Goal: Task Accomplishment & Management: Manage account settings

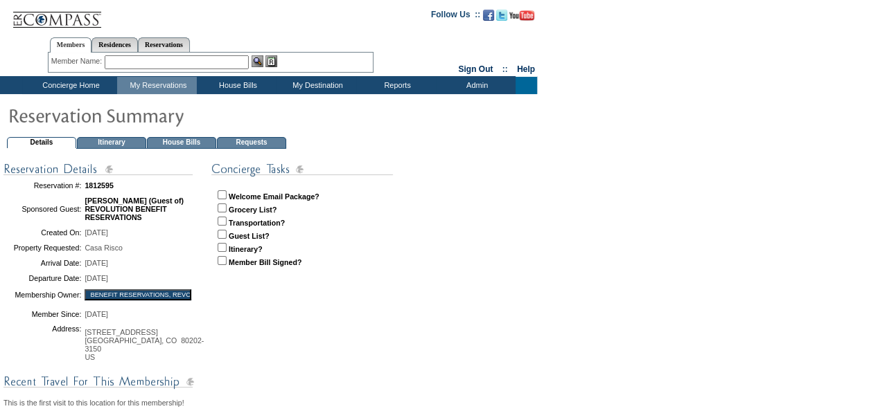
click at [220, 195] on input "checkbox" at bounding box center [221, 194] width 9 height 9
checkbox input "true"
click at [220, 206] on input "checkbox" at bounding box center [221, 208] width 9 height 9
checkbox input "true"
click at [222, 219] on input "checkbox" at bounding box center [221, 221] width 9 height 9
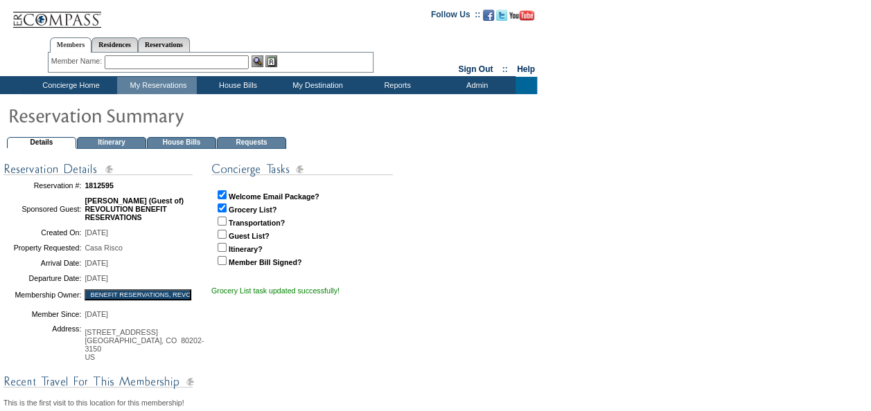
checkbox input "true"
click at [222, 235] on input "checkbox" at bounding box center [221, 234] width 9 height 9
checkbox input "true"
click at [221, 248] on input "checkbox" at bounding box center [221, 247] width 9 height 9
checkbox input "true"
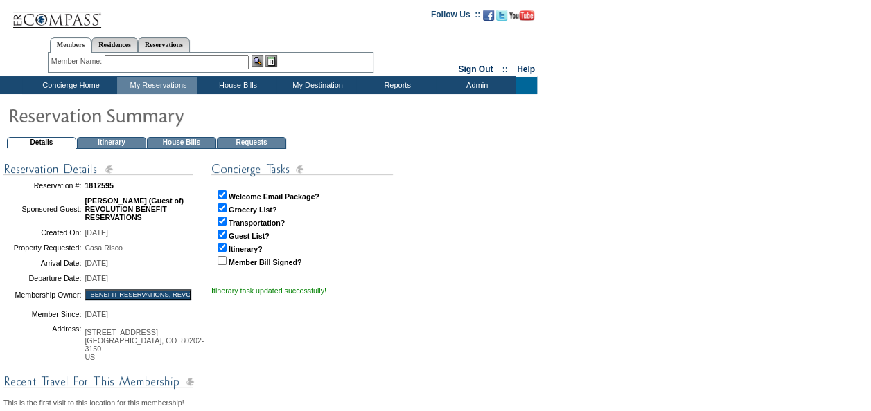
click at [222, 260] on input "checkbox" at bounding box center [221, 260] width 9 height 9
checkbox input "true"
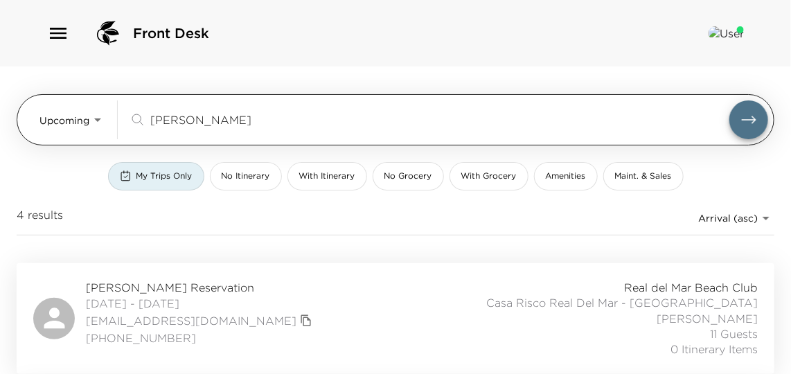
drag, startPoint x: 196, startPoint y: 118, endPoint x: 121, endPoint y: 116, distance: 75.5
click at [121, 116] on div "Upcoming Upcoming kaye ​" at bounding box center [403, 119] width 729 height 39
type input "britt"
click at [66, 119] on body "Front Desk Upcoming Upcoming britt ​ My Trips Only No Itinerary With Itinerary …" at bounding box center [400, 187] width 801 height 374
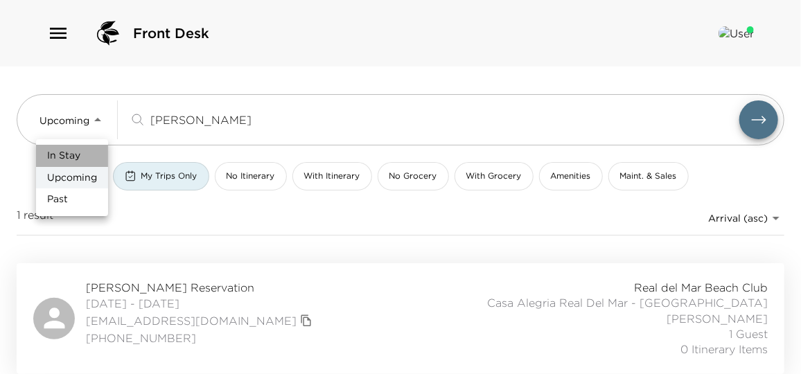
click at [69, 149] on span "In Stay" at bounding box center [63, 156] width 33 height 14
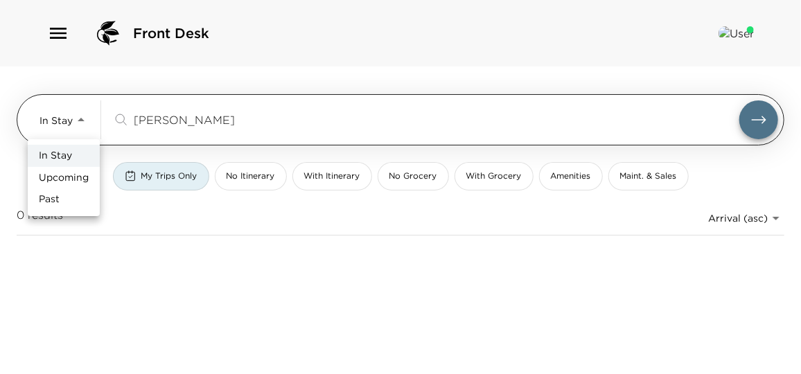
click at [67, 126] on body "Front Desk In Stay In-Stay britt ​ My Trips Only No Itinerary With Itinerary No…" at bounding box center [400, 187] width 801 height 374
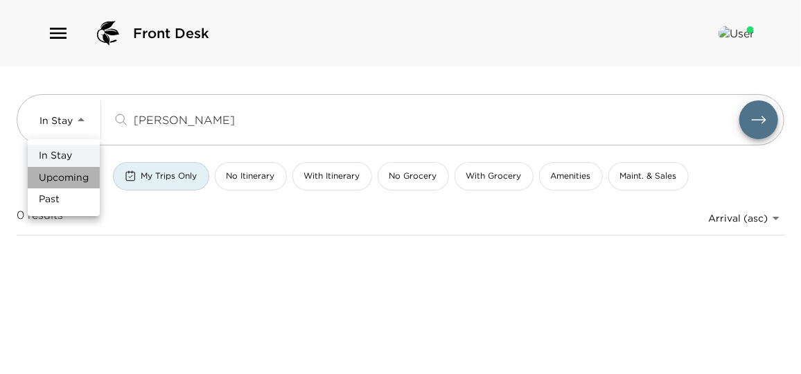
click at [69, 173] on span "Upcoming" at bounding box center [64, 178] width 50 height 14
type input "Upcoming"
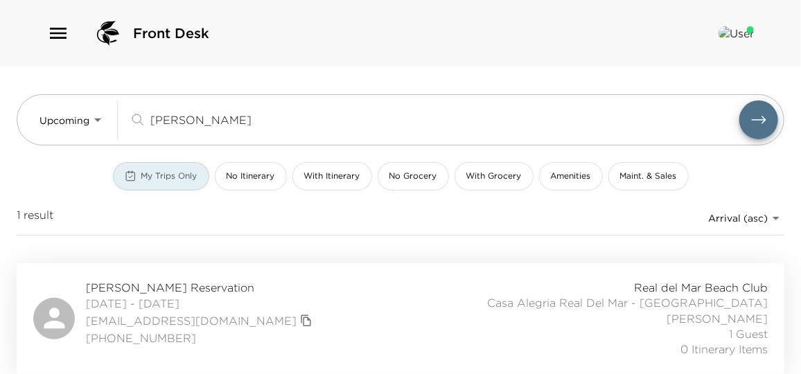
click at [168, 177] on span "My Trips Only" at bounding box center [169, 176] width 56 height 12
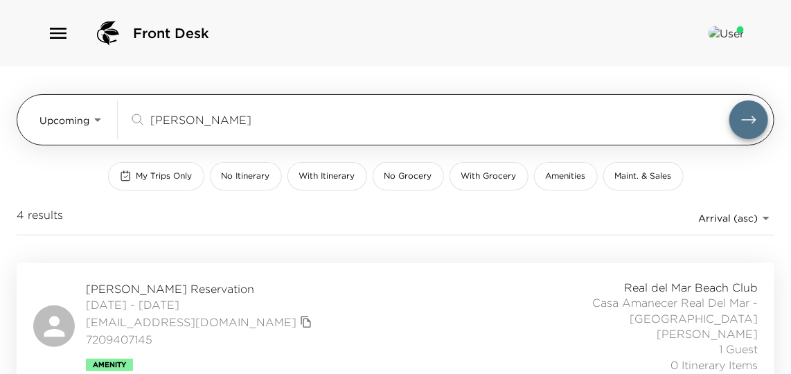
drag, startPoint x: 202, startPoint y: 127, endPoint x: 109, endPoint y: 116, distance: 93.4
click at [109, 117] on div "Upcoming Upcoming britt ​" at bounding box center [403, 119] width 729 height 39
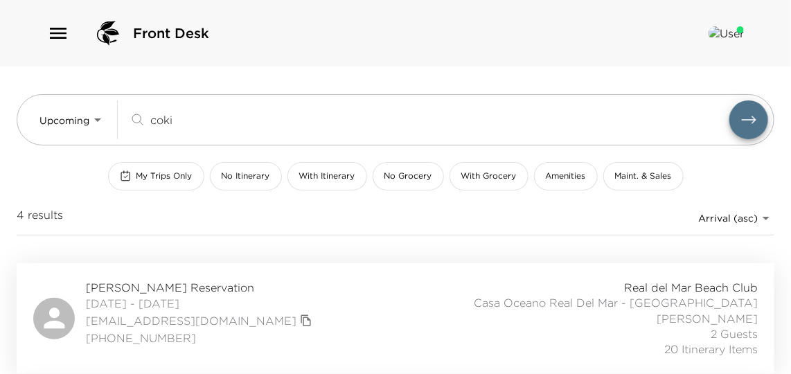
type input "coki"
click at [341, 310] on div "Jill Cokinos Reservation 11/04/2025 - 11/08/2025 jillcokinos@att.net (713) 419-…" at bounding box center [395, 319] width 724 height 78
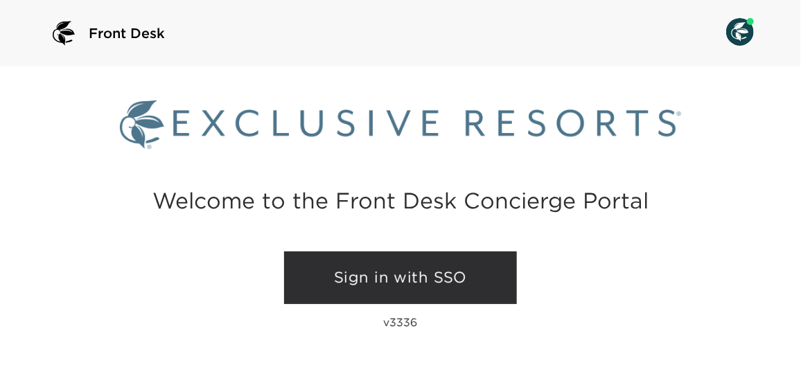
click at [426, 284] on link "Sign in with SSO" at bounding box center [400, 277] width 233 height 53
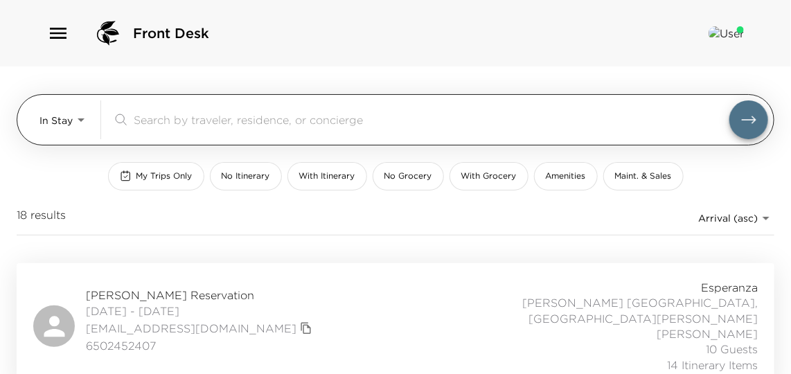
click at [70, 123] on body "Front Desk In Stay In-Stay ​ My Trips Only No Itinerary With Itinerary No Groce…" at bounding box center [395, 187] width 791 height 374
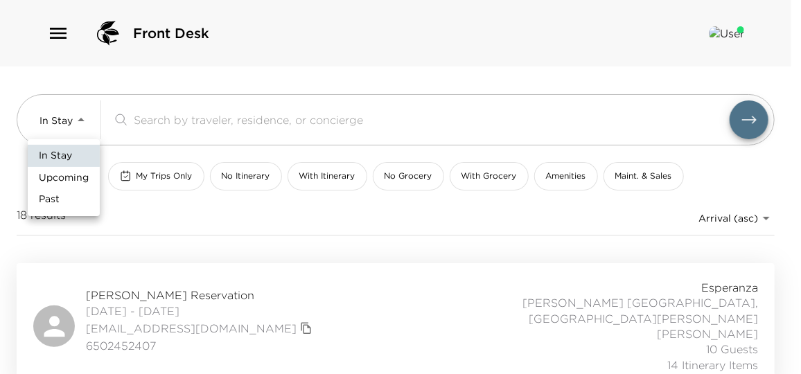
click at [69, 175] on span "Upcoming" at bounding box center [64, 178] width 50 height 14
type input "Upcoming"
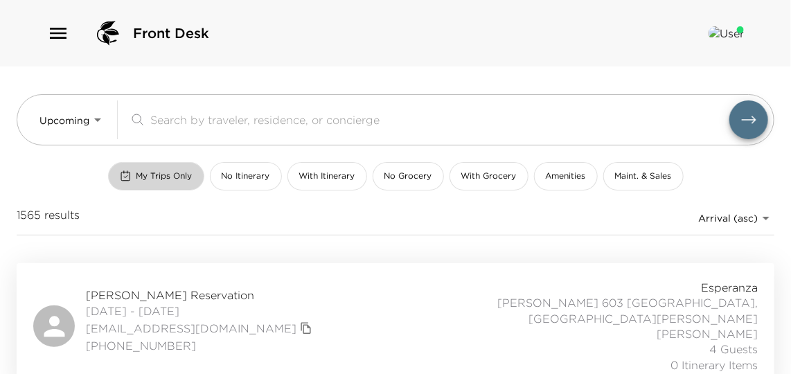
click at [169, 175] on span "My Trips Only" at bounding box center [164, 176] width 56 height 12
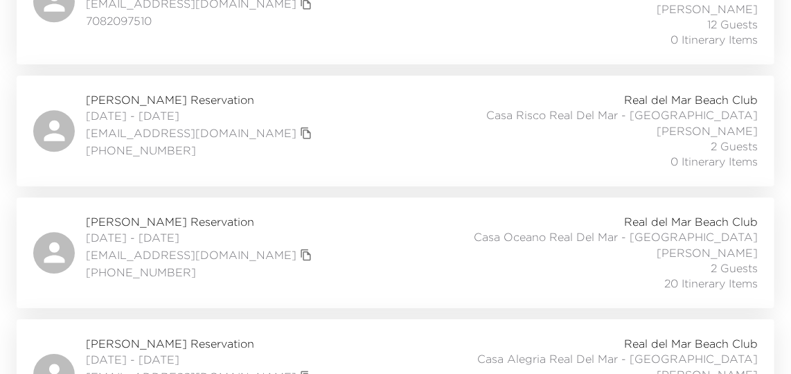
scroll to position [1384, 0]
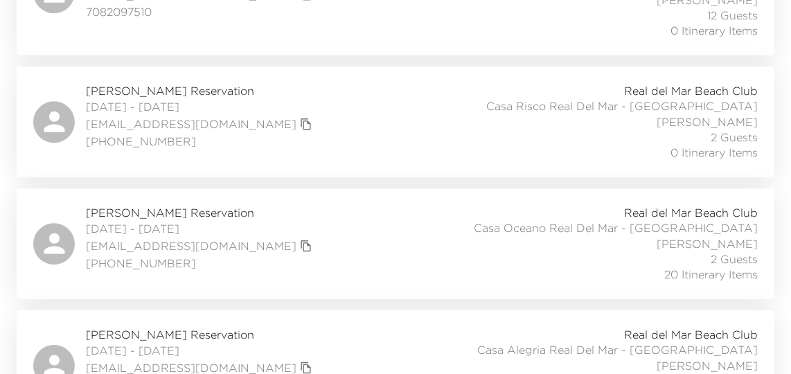
click at [321, 209] on div "Jill Cokinos Reservation 11/04/2025 - 11/08/2025 jillcokinos@att.net (713) 419-…" at bounding box center [395, 244] width 724 height 78
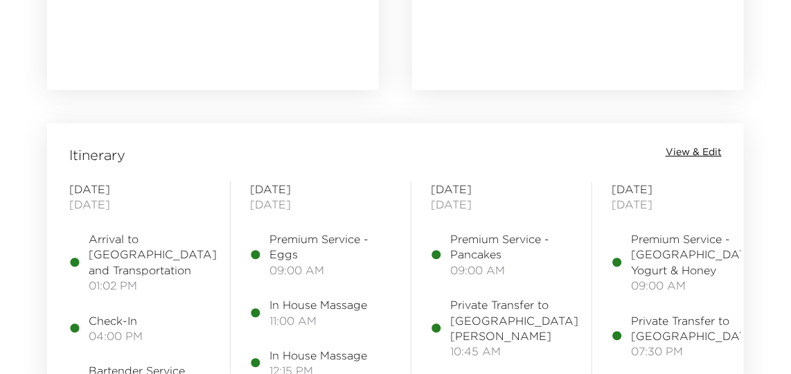
scroll to position [1700, 0]
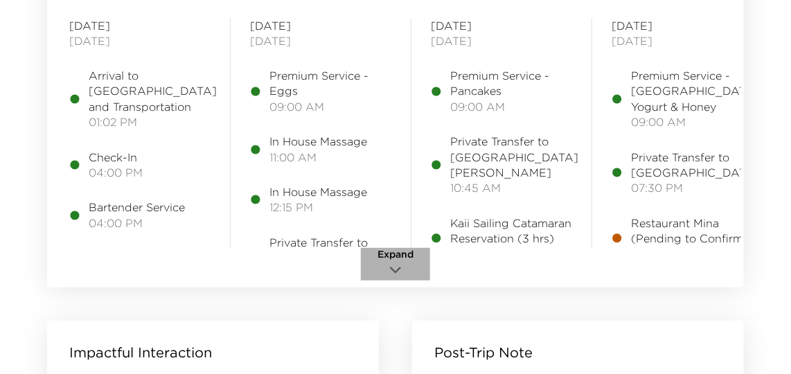
click at [388, 264] on icon "button" at bounding box center [395, 270] width 17 height 17
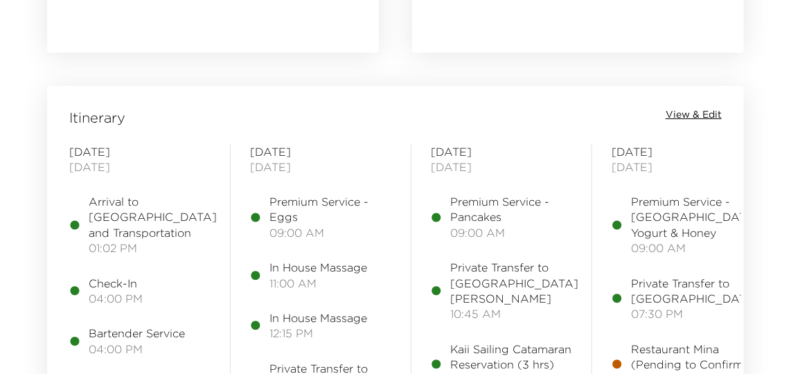
click at [674, 114] on span "View & Edit" at bounding box center [694, 115] width 56 height 14
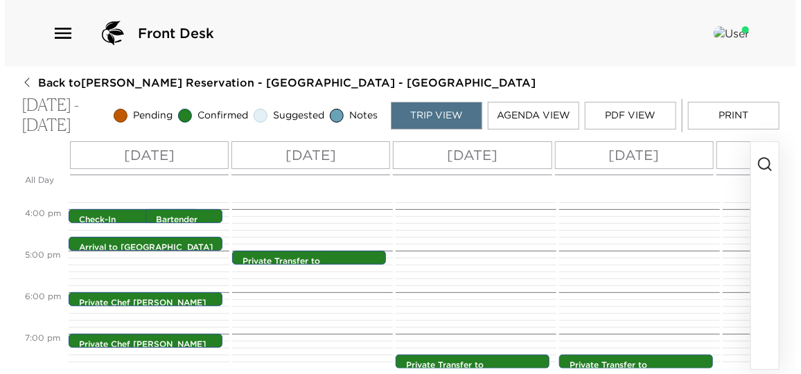
scroll to position [625, 0]
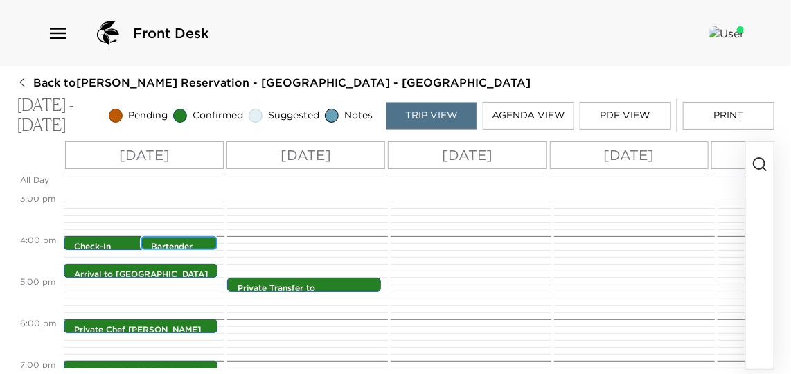
click at [202, 249] on p "Bartender Service" at bounding box center [182, 253] width 63 height 24
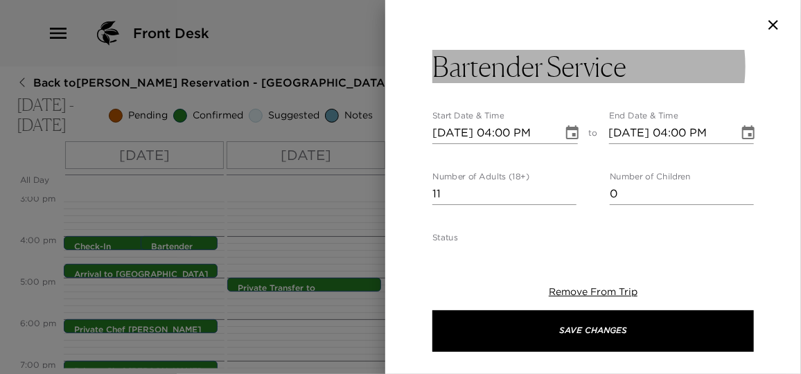
click at [552, 73] on h3 "Bartender Service" at bounding box center [529, 66] width 194 height 33
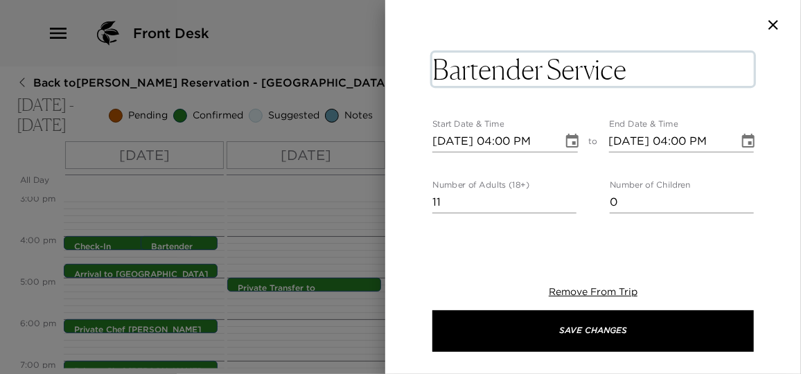
click at [542, 73] on textarea "Bartender Service" at bounding box center [592, 69] width 321 height 33
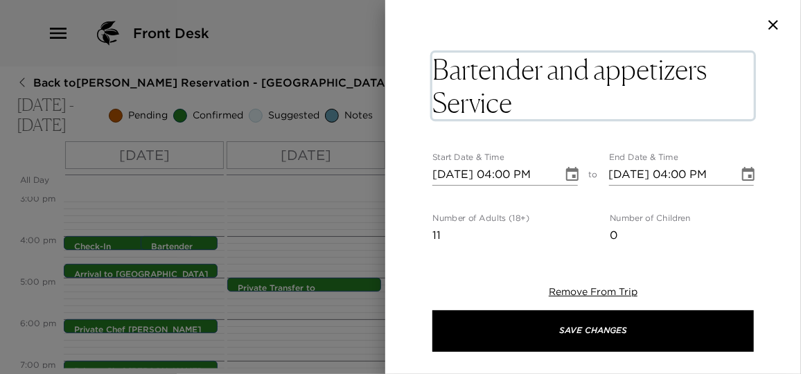
click at [602, 72] on textarea "Bartender and appetizers Service" at bounding box center [592, 86] width 321 height 66
type textarea "Bartender and Appetizers Service"
click at [719, 254] on div "Bartender and Appetizers Service x Start Date & Time [DATE] 04:00 PM to End Dat…" at bounding box center [593, 187] width 416 height 374
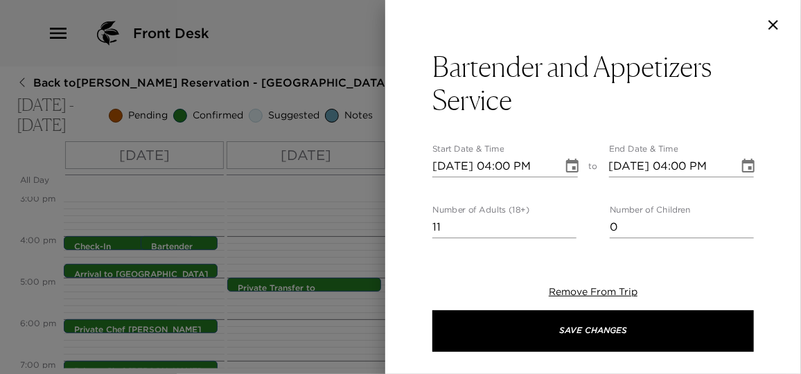
click at [564, 168] on icon "Choose date, selected date is Nov 4, 2025" at bounding box center [572, 166] width 17 height 17
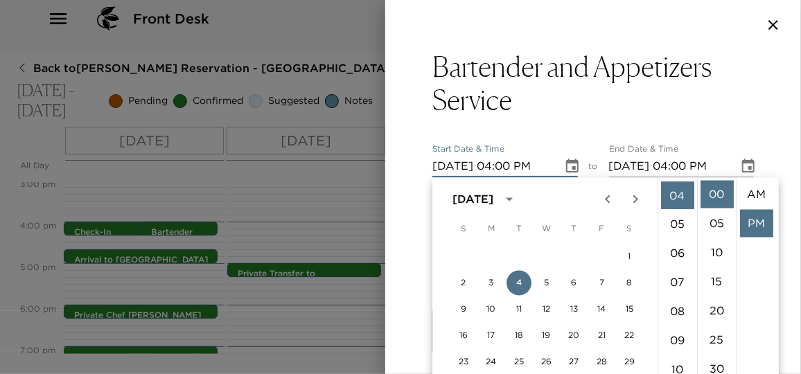
scroll to position [28, 0]
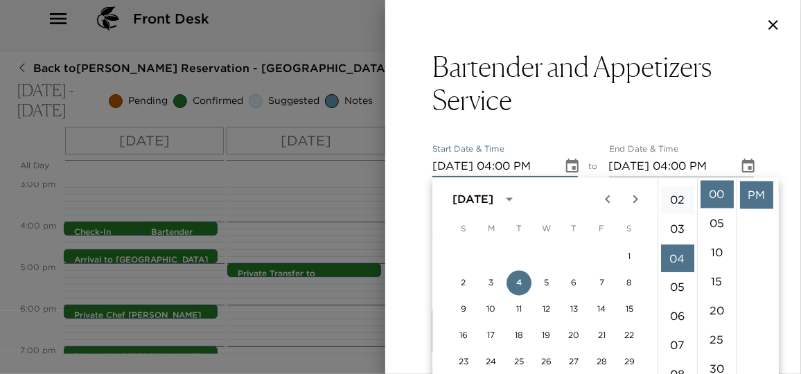
click at [673, 203] on li "02" at bounding box center [677, 200] width 33 height 28
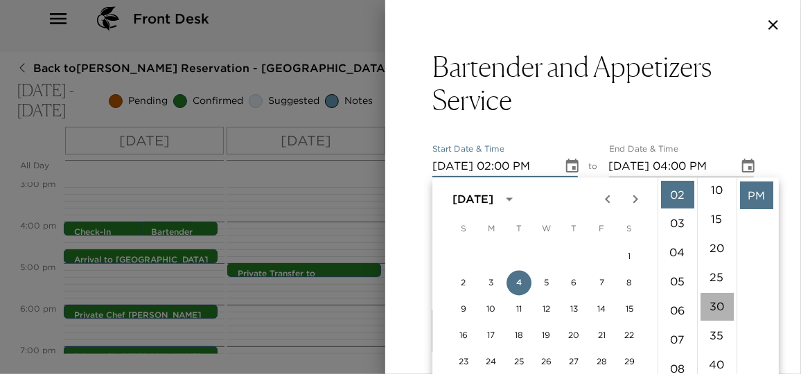
drag, startPoint x: 721, startPoint y: 301, endPoint x: 731, endPoint y: 269, distance: 32.9
click at [721, 301] on li "30" at bounding box center [716, 307] width 33 height 28
type input "[DATE] 02:30 PM"
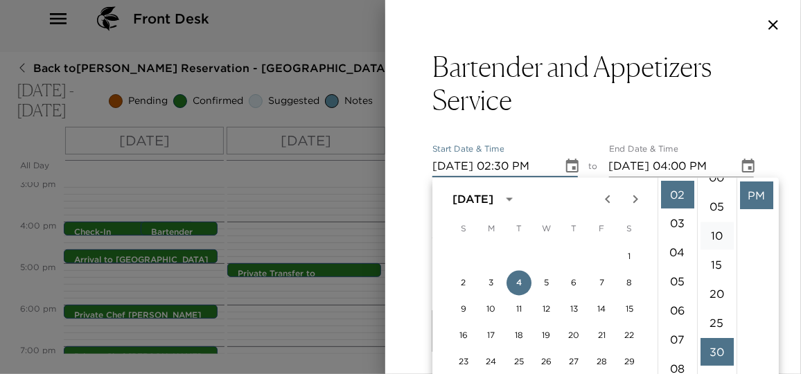
scroll to position [0, 0]
click at [750, 198] on li "PM" at bounding box center [756, 195] width 33 height 28
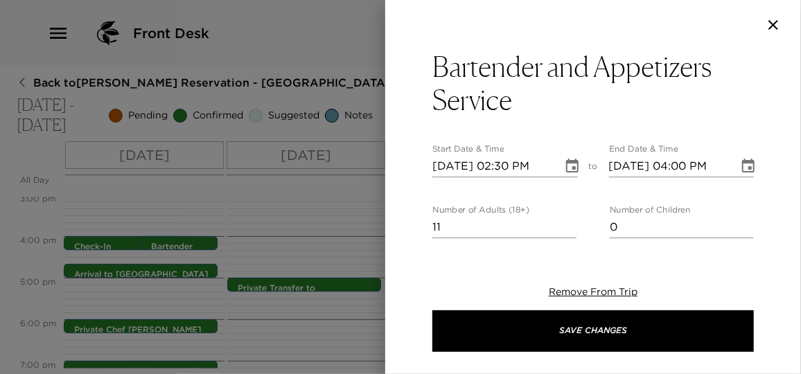
click at [742, 167] on icon "Choose date, selected date is Nov 4, 2025" at bounding box center [748, 166] width 12 height 14
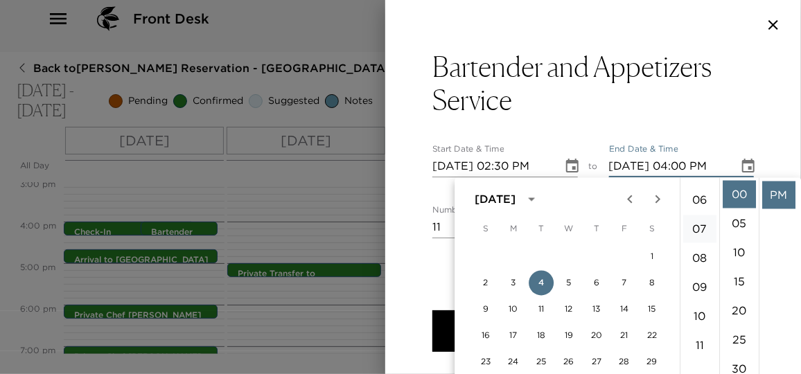
scroll to position [53, 0]
click at [702, 196] on li "02" at bounding box center [699, 200] width 33 height 28
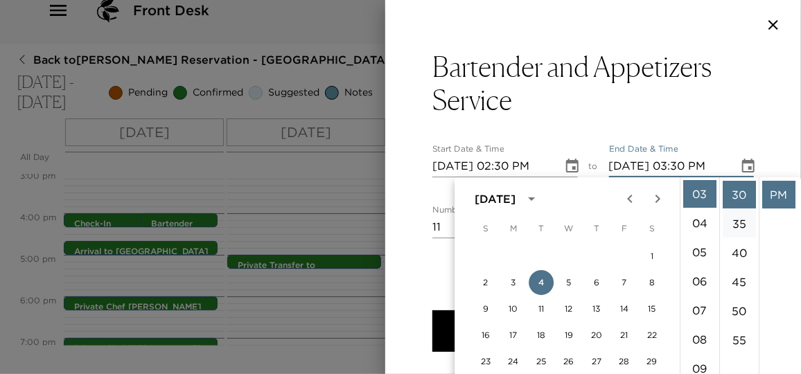
scroll to position [175, 0]
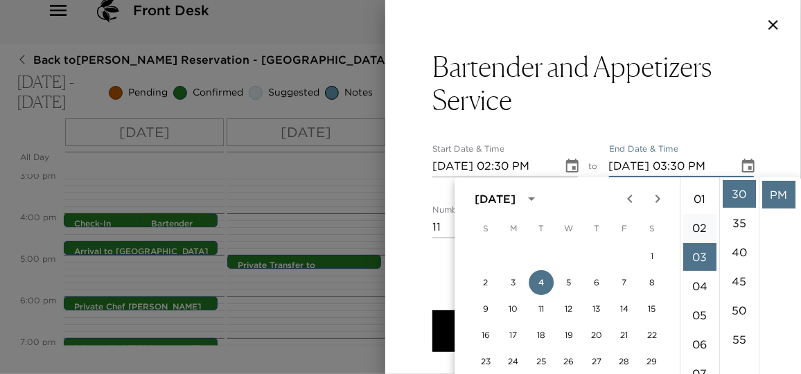
click at [699, 224] on li "02" at bounding box center [699, 228] width 33 height 28
type input "[DATE] 02:30 PM"
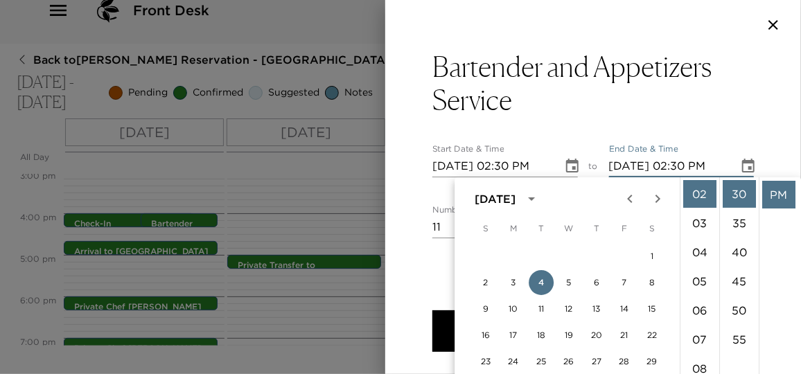
click at [767, 199] on li "PM" at bounding box center [778, 195] width 33 height 28
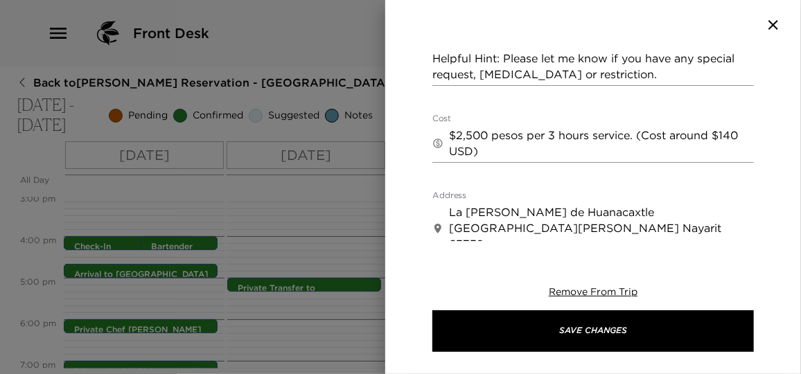
scroll to position [314, 0]
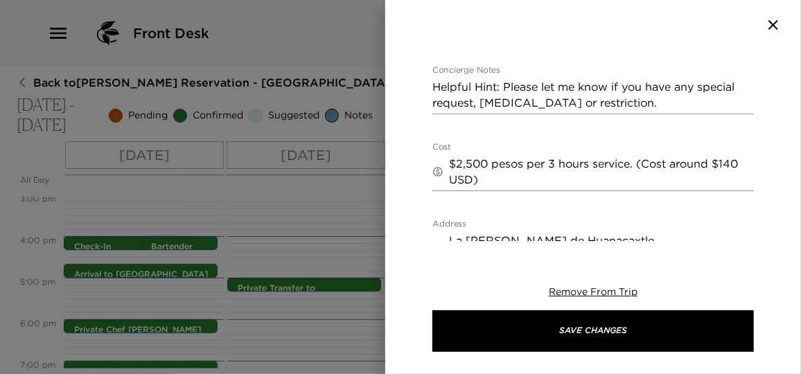
click at [494, 187] on textarea "$2,500 pesos per 3 hours service. (Cost around $140 USD)" at bounding box center [601, 172] width 305 height 32
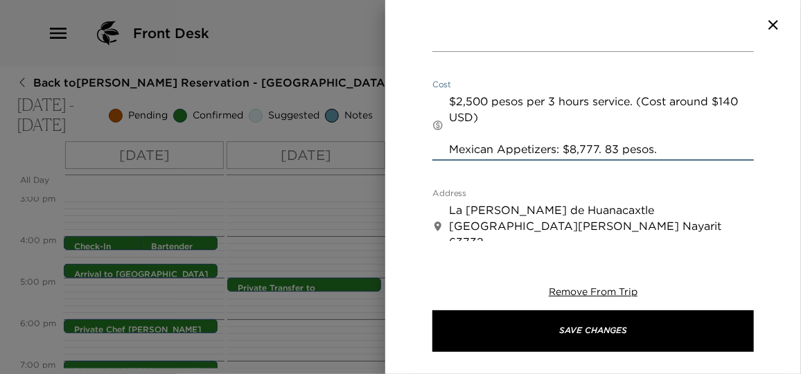
scroll to position [377, 0]
click at [555, 98] on textarea "$2,500 pesos per 3 hours service. (Cost around $140 USD) Mexican Appetizers: $8…" at bounding box center [601, 125] width 305 height 64
click at [459, 100] on textarea "$2,500 pesos per 5 hours service. (Cost around $140 USD) Mexican Appetizers: $8…" at bounding box center [601, 125] width 305 height 64
drag, startPoint x: 491, startPoint y: 100, endPoint x: 467, endPoint y: 102, distance: 23.6
click at [467, 102] on textarea "$4,500 pesos per 5 hours service. (Cost around $140 USD) Mexican Appetizers: $8…" at bounding box center [601, 125] width 305 height 64
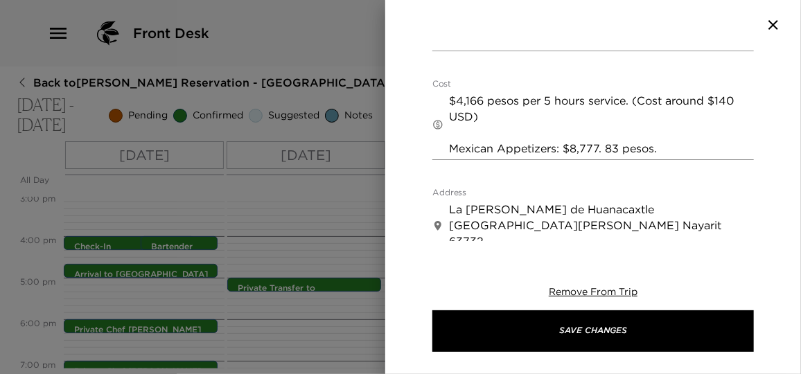
drag, startPoint x: 691, startPoint y: 134, endPoint x: 695, endPoint y: 128, distance: 7.5
click at [691, 134] on textarea "$4,166 pesos per 5 hours service. (Cost around $140 USD) Mexican Appetizers: $8…" at bounding box center [601, 125] width 305 height 64
click at [731, 100] on textarea "$4,166 pesos per 5 hours service. (Cost around $140 USD) Mexican Appetizers: $8…" at bounding box center [601, 125] width 305 height 64
drag, startPoint x: 616, startPoint y: 148, endPoint x: 572, endPoint y: 148, distance: 44.3
click at [572, 148] on textarea "$4,166 pesos per 5 hours service. (Cost around $231 USD) Mexican Appetizers: $8…" at bounding box center [601, 125] width 305 height 64
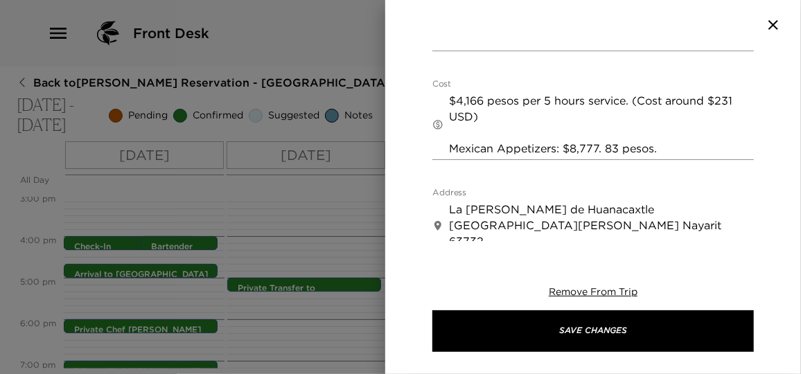
click at [663, 156] on div "​ $4,166 pesos per 5 hours service. (Cost around $231 USD) Mexican Appetizers: …" at bounding box center [592, 125] width 321 height 70
click at [664, 152] on textarea "$4,166 pesos per 5 hours service. (Cost around $231 USD) Mexican Appetizers: $8…" at bounding box center [601, 125] width 305 height 64
drag, startPoint x: 632, startPoint y: 102, endPoint x: 645, endPoint y: 113, distance: 17.2
click at [645, 113] on textarea "$4,166 pesos per 5 hours service. (Cost around $231 USD) Mexican Appetizers: $8…" at bounding box center [601, 125] width 305 height 64
click at [674, 151] on textarea "$4,166 pesos per 5 hours service. (Cost around $231 USD) Mexican Appetizers: $8…" at bounding box center [601, 125] width 305 height 64
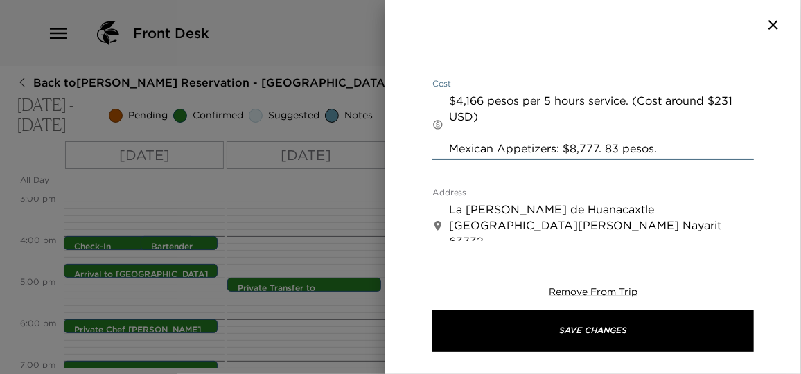
paste textarea "(Cost around $231 USD)"
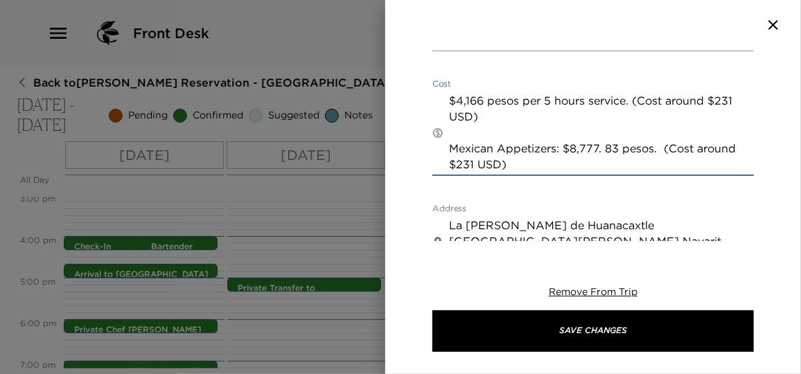
drag, startPoint x: 474, startPoint y: 165, endPoint x: 457, endPoint y: 164, distance: 16.6
click at [457, 164] on textarea "$4,166 pesos per 5 hours service. (Cost around $231 USD) Mexican Appetizers: $8…" at bounding box center [601, 133] width 305 height 80
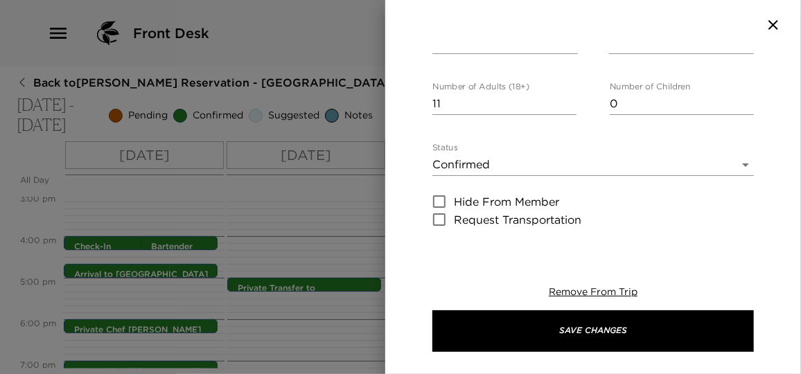
scroll to position [0, 0]
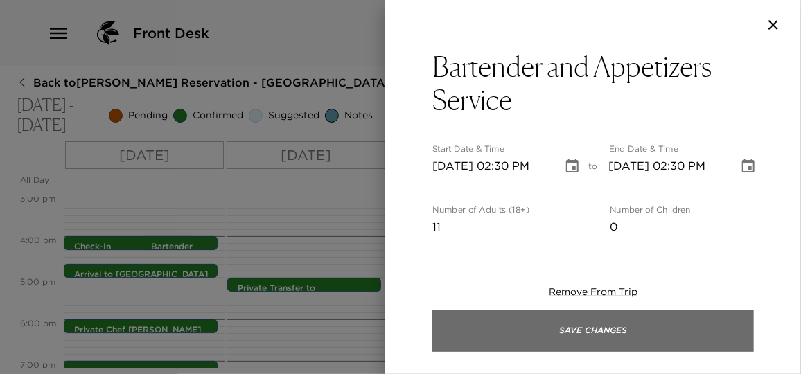
type textarea "$4,166 pesos per 5 hours service. (Cost around $231 USD) Mexican Appetizers: $8…"
click at [611, 327] on button "Save Changes" at bounding box center [592, 331] width 321 height 42
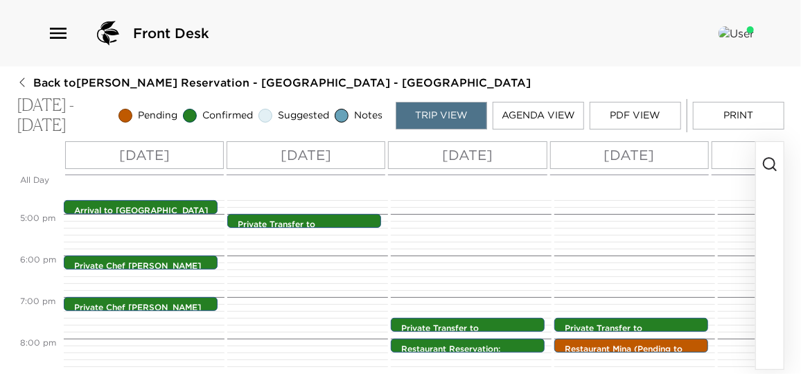
scroll to position [709, 0]
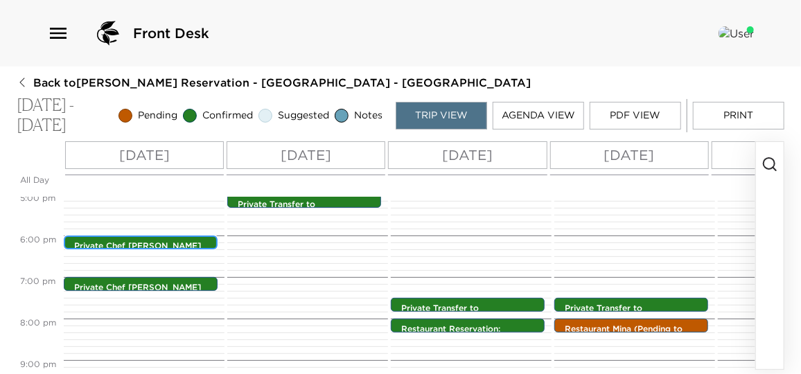
click at [165, 246] on p "Private Chef [PERSON_NAME]" at bounding box center [144, 246] width 140 height 12
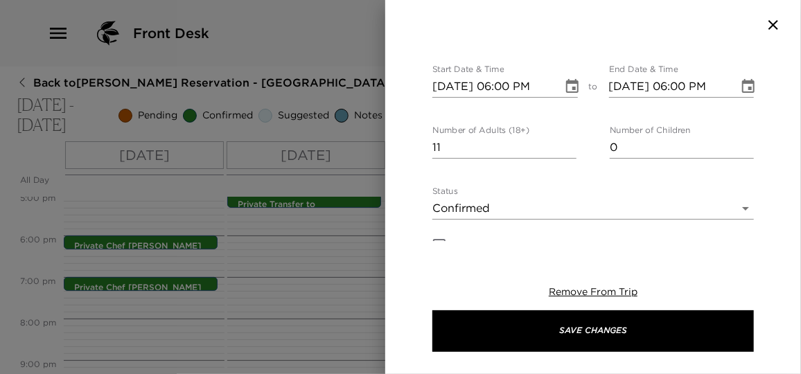
scroll to position [0, 0]
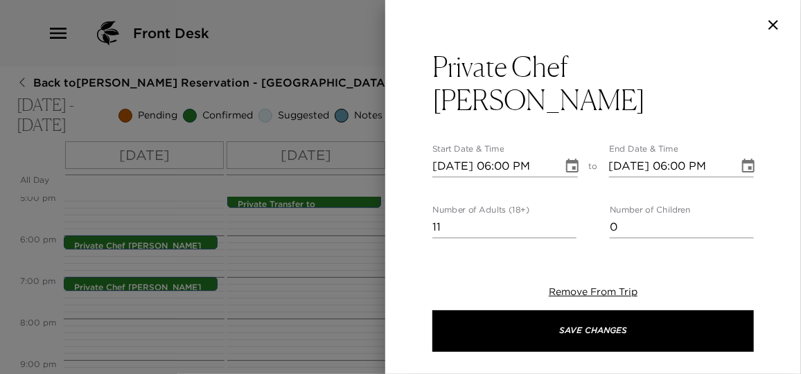
click at [251, 276] on div at bounding box center [400, 187] width 801 height 374
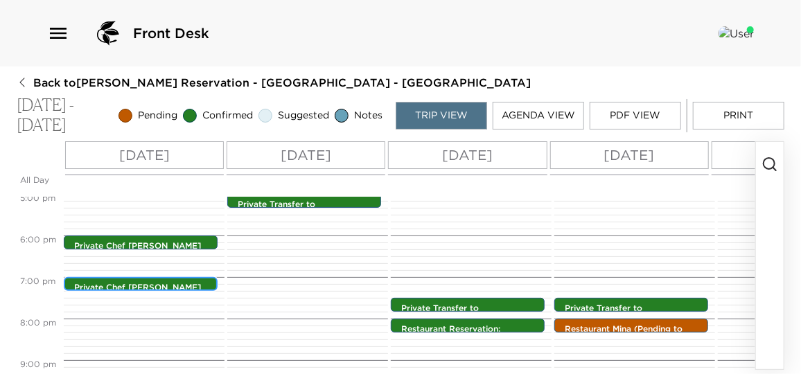
click at [168, 285] on p "Private Chef [PERSON_NAME]" at bounding box center [144, 288] width 140 height 12
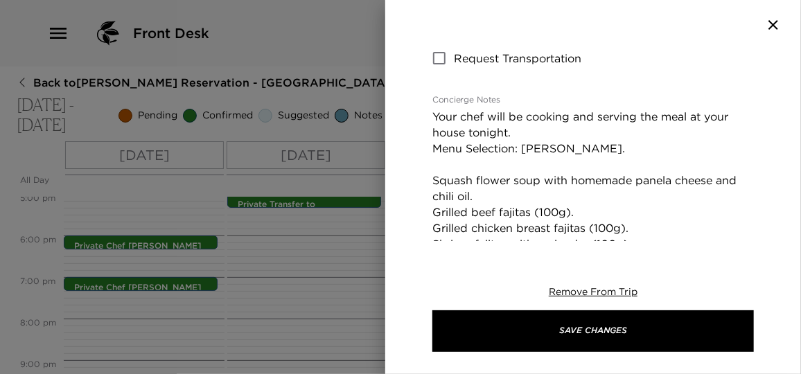
scroll to position [314, 0]
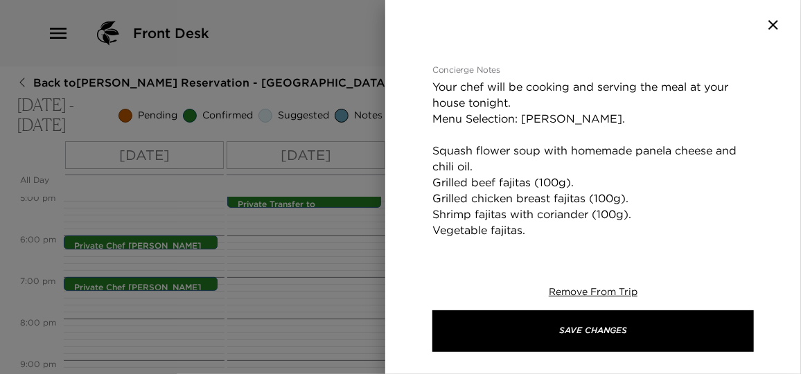
click at [185, 254] on div at bounding box center [400, 187] width 801 height 374
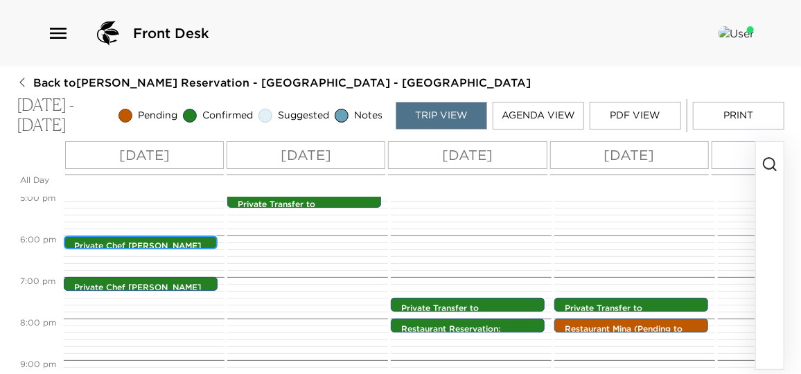
click at [188, 244] on p "Private Chef [PERSON_NAME]" at bounding box center [144, 246] width 140 height 12
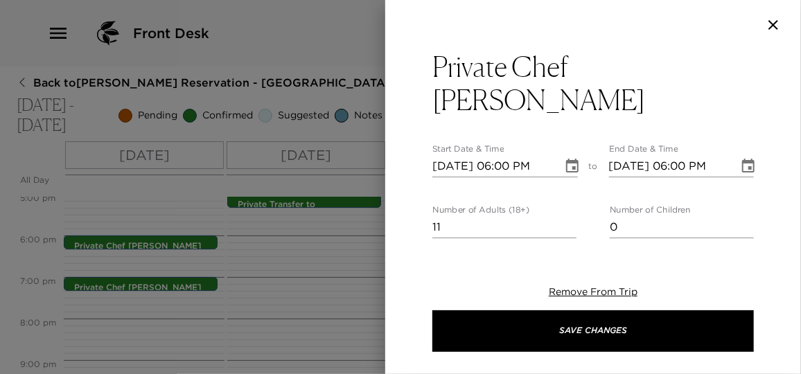
click at [290, 288] on div at bounding box center [400, 187] width 801 height 374
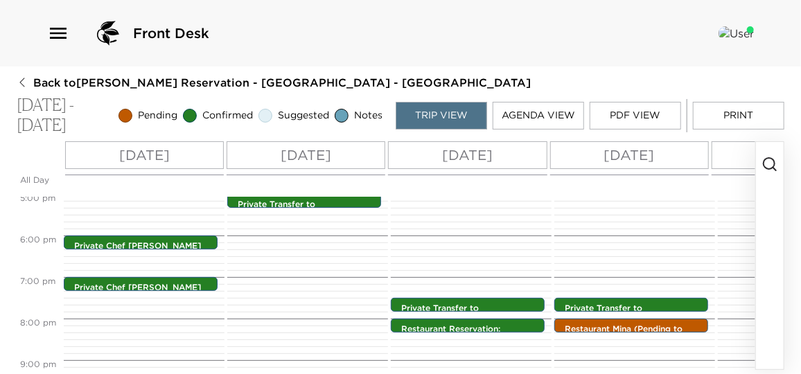
click at [771, 162] on icon "button" at bounding box center [769, 164] width 17 height 17
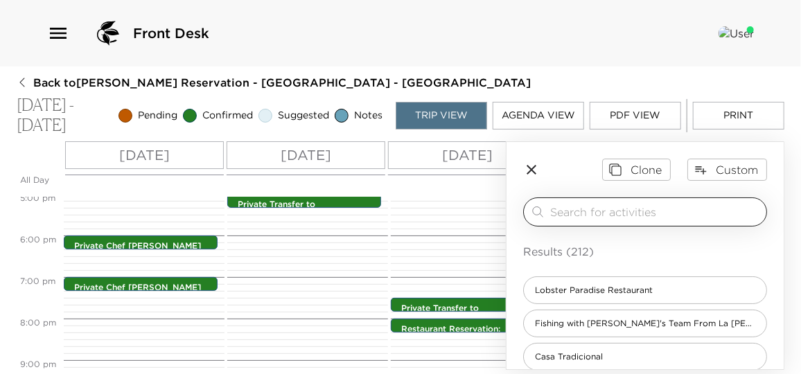
click at [592, 207] on input "search" at bounding box center [655, 212] width 211 height 16
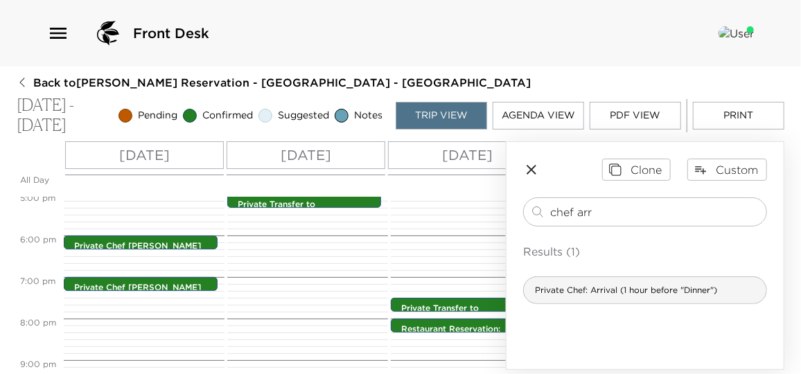
type input "chef arr"
click at [630, 282] on div "Private Chef: Arrival (1 hour before "Dinner")" at bounding box center [645, 290] width 244 height 28
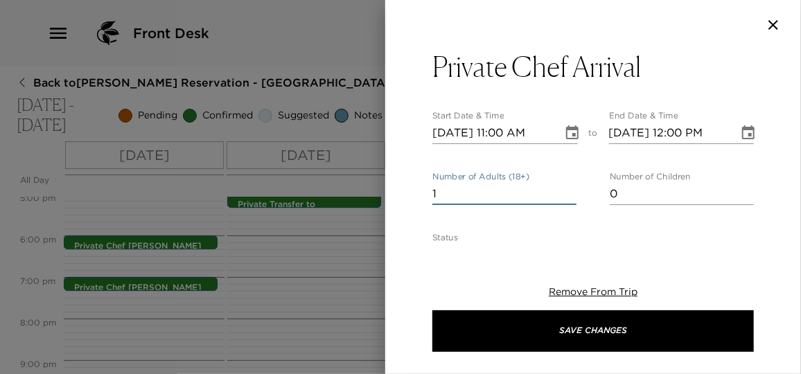
drag, startPoint x: 461, startPoint y: 196, endPoint x: 421, endPoint y: 196, distance: 40.2
click at [422, 196] on div "Private Chef Arrival Start Date & Time [DATE] 11:00 AM to End Date & Time [DATE…" at bounding box center [593, 145] width 416 height 191
type input "11"
click at [569, 133] on icon "Choose date, selected date is Nov 4, 2025" at bounding box center [572, 132] width 12 height 14
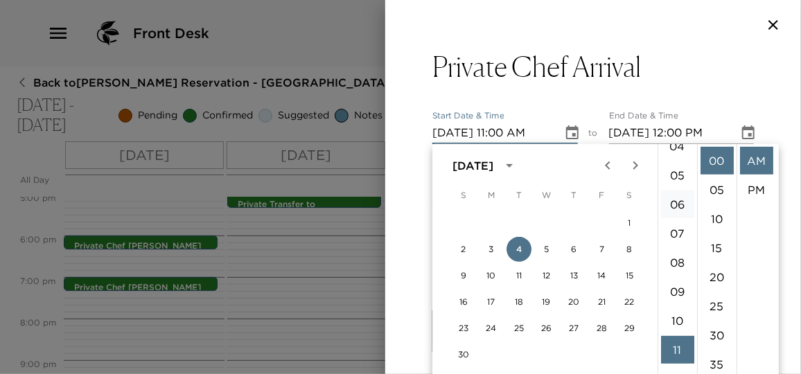
click at [679, 197] on li "06" at bounding box center [677, 204] width 33 height 28
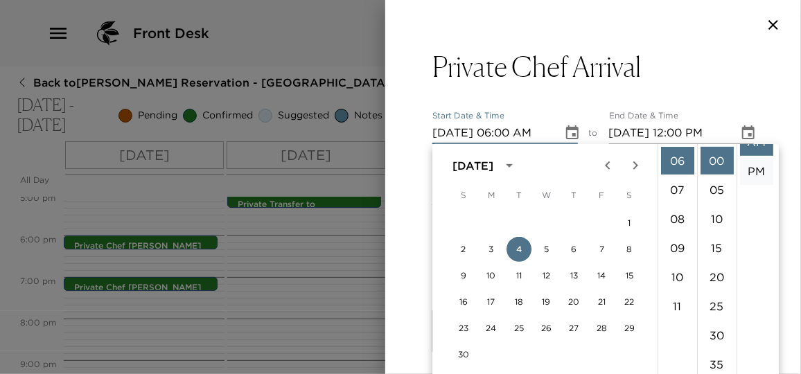
scroll to position [28, 0]
click at [752, 163] on li "PM" at bounding box center [756, 162] width 33 height 28
type input "[DATE] 06:00 PM"
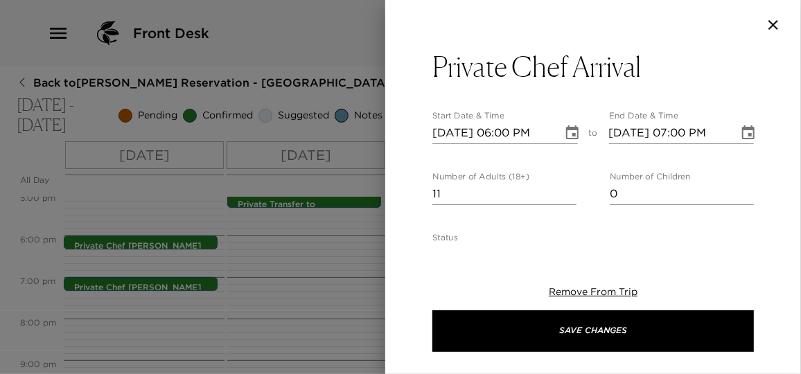
click at [740, 133] on icon "Choose date, selected date is Nov 4, 2025" at bounding box center [748, 133] width 17 height 17
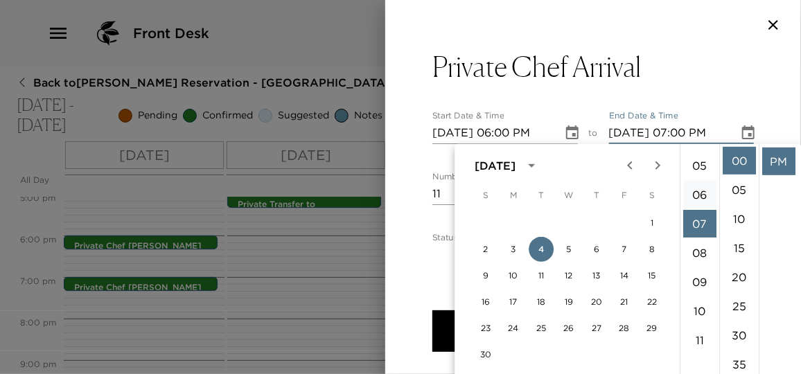
click at [700, 188] on li "06" at bounding box center [699, 195] width 33 height 28
type input "[DATE] 06:00 PM"
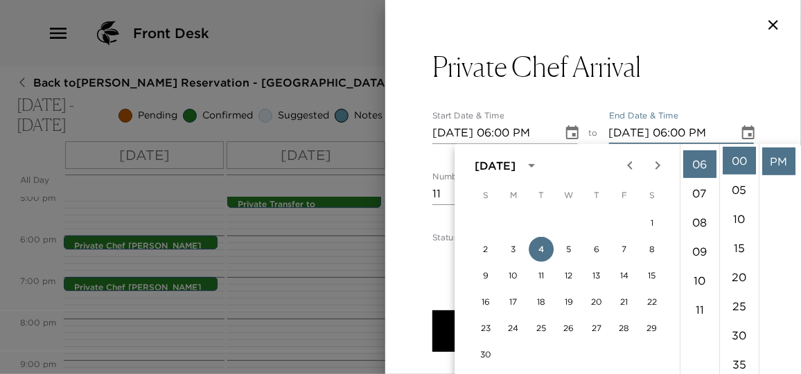
scroll to position [175, 0]
click at [776, 160] on li "PM" at bounding box center [778, 162] width 33 height 28
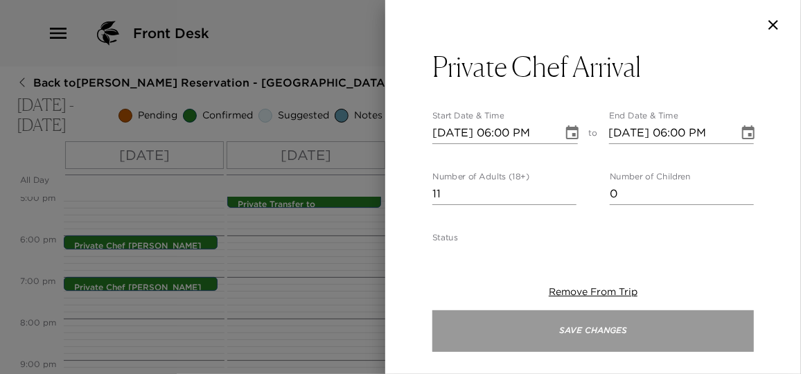
click at [602, 325] on button "Save Changes" at bounding box center [592, 331] width 321 height 42
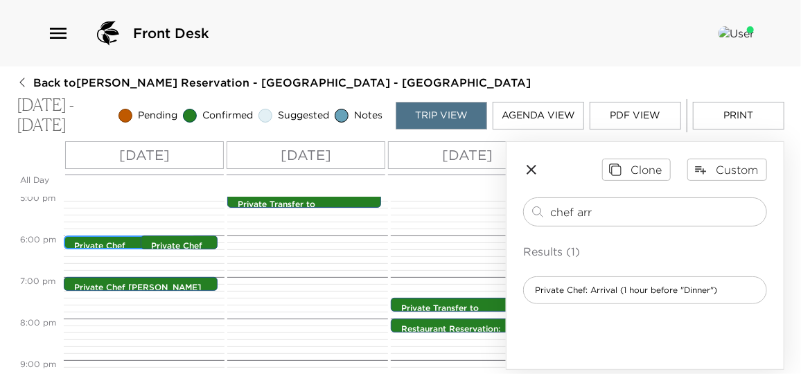
click at [118, 245] on p "Private Chef [PERSON_NAME]" at bounding box center [132, 252] width 117 height 24
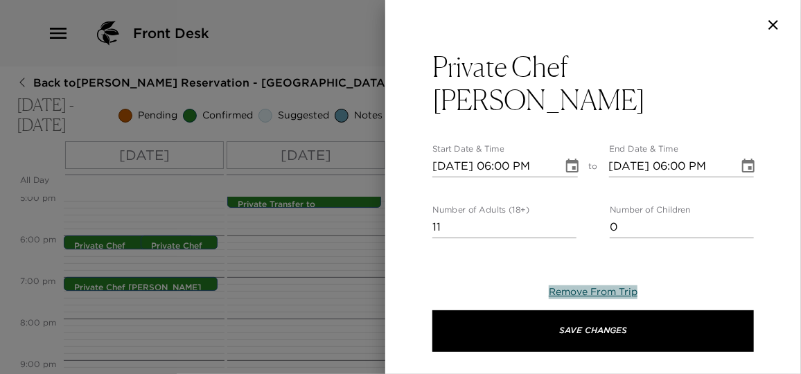
click at [624, 296] on span "Remove From Trip" at bounding box center [593, 291] width 89 height 12
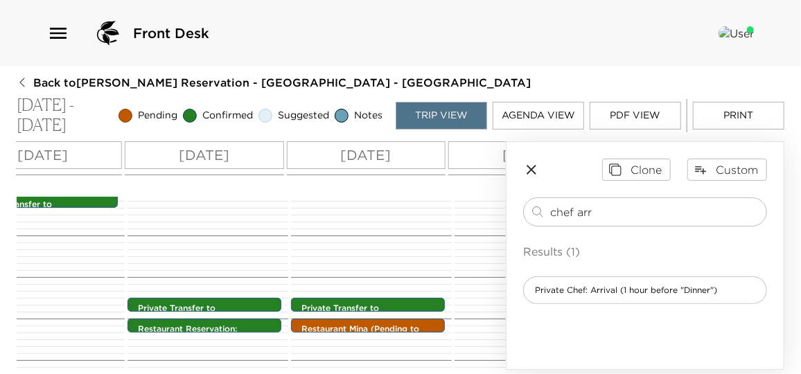
scroll to position [0, 276]
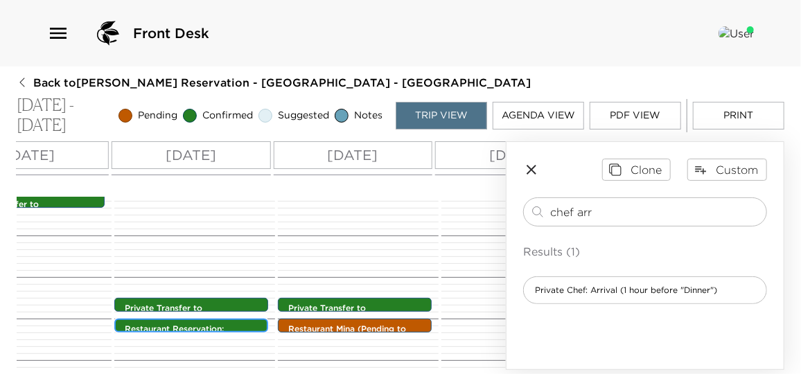
click at [247, 327] on p "Restaurant Reservation: [GEOGRAPHIC_DATA][PERSON_NAME]" at bounding box center [195, 340] width 140 height 35
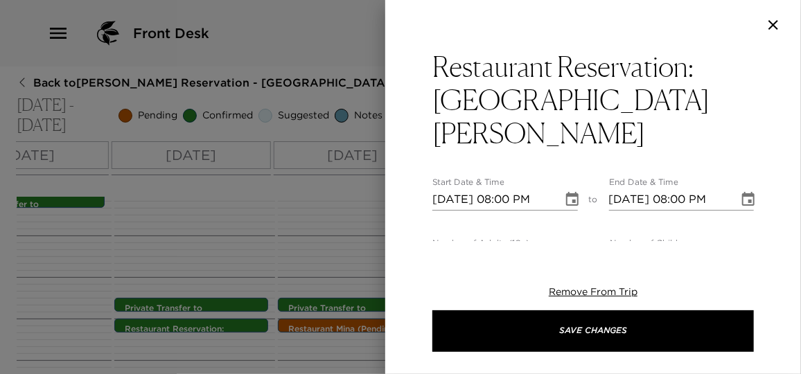
click at [247, 327] on div at bounding box center [400, 187] width 801 height 374
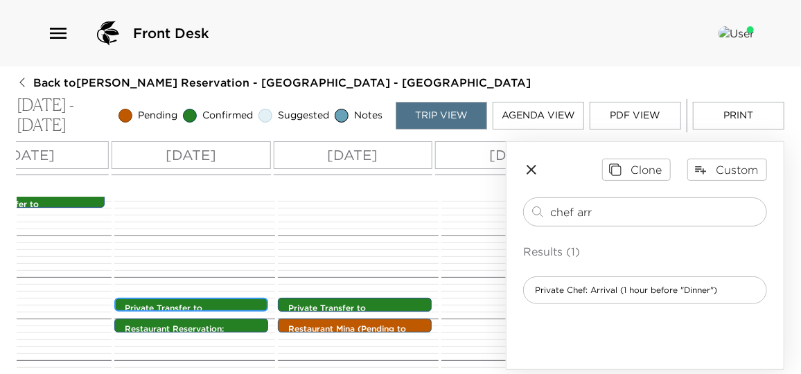
click at [246, 303] on p "Private Transfer to [GEOGRAPHIC_DATA][PERSON_NAME]" at bounding box center [195, 320] width 140 height 35
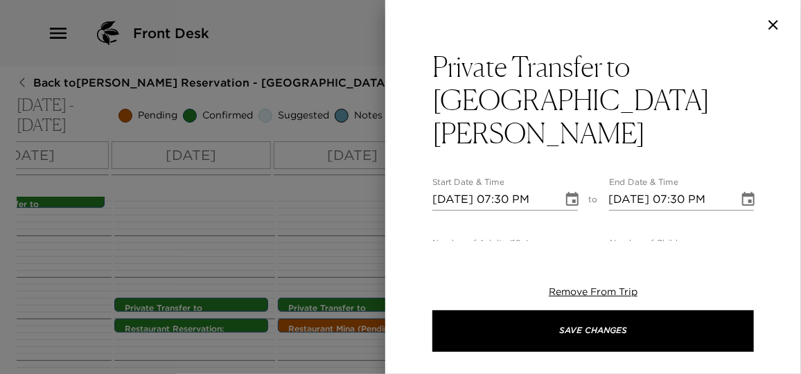
click at [246, 303] on div at bounding box center [400, 187] width 801 height 374
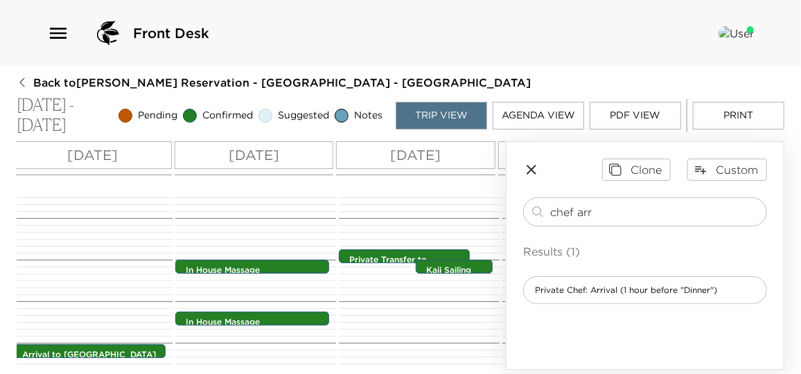
scroll to position [0, 0]
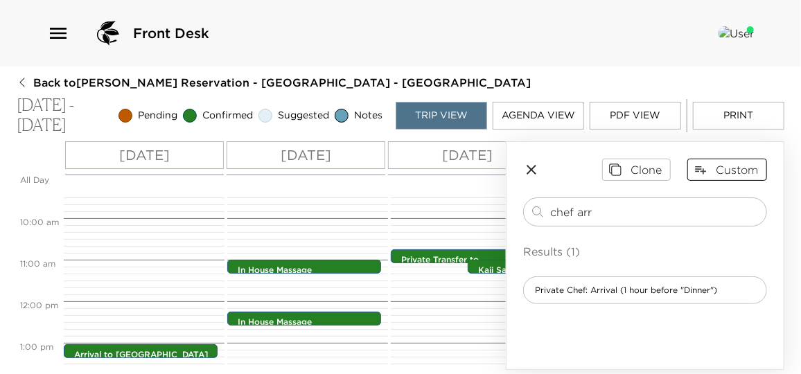
click at [741, 168] on button "Custom" at bounding box center [727, 170] width 80 height 22
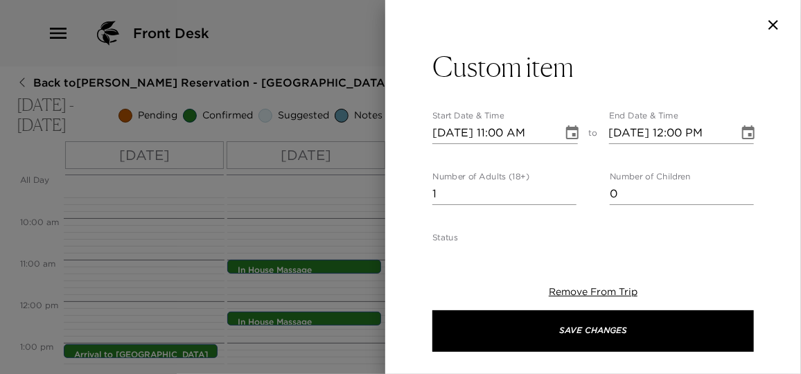
click at [775, 23] on icon "button" at bounding box center [773, 25] width 10 height 10
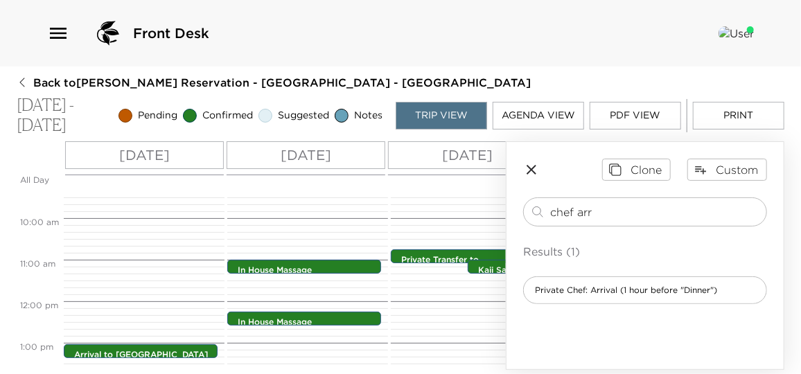
click at [721, 122] on button "Print" at bounding box center [738, 116] width 91 height 28
